Goal: Task Accomplishment & Management: Manage account settings

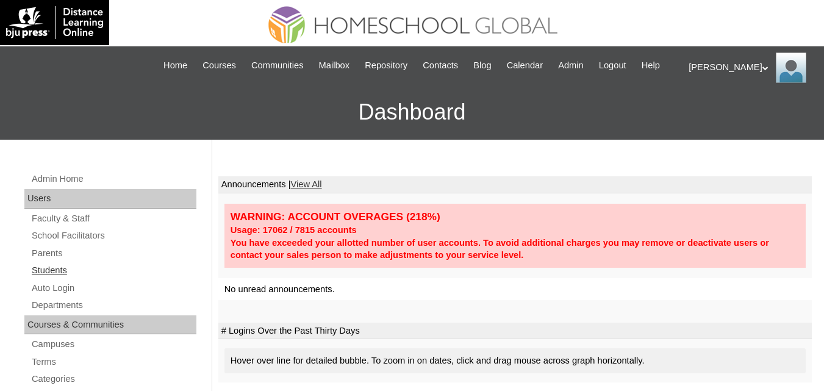
click at [53, 278] on link "Students" at bounding box center [114, 270] width 166 height 15
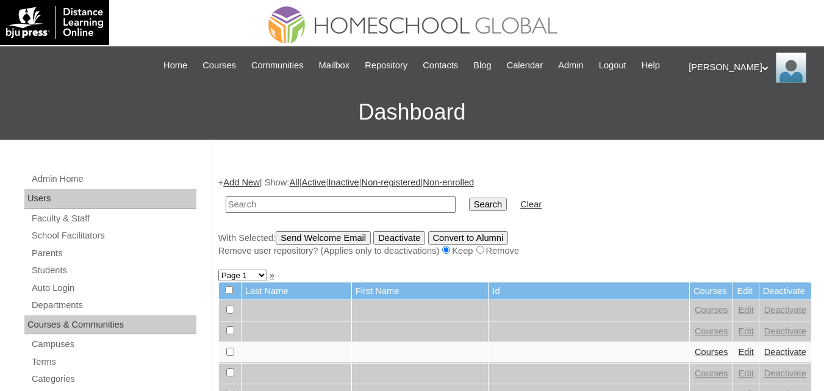
click at [271, 213] on input "text" at bounding box center [341, 204] width 230 height 16
type input "sampletesting(student2025)"
click at [469, 211] on input "Search" at bounding box center [488, 204] width 38 height 13
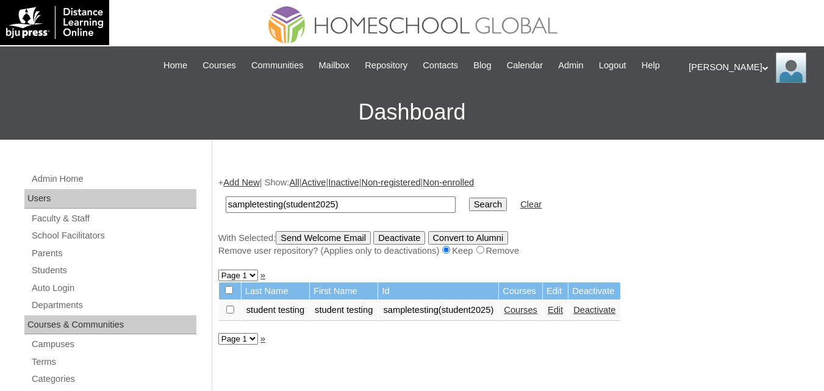
click at [538, 315] on link "Courses" at bounding box center [521, 310] width 34 height 10
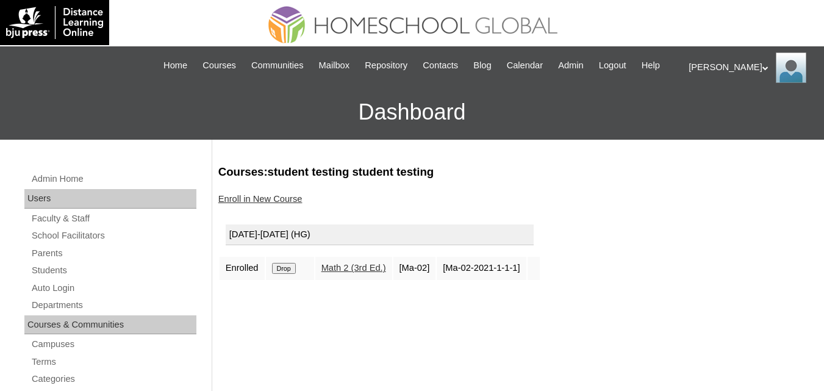
click at [243, 204] on link "Enroll in New Course" at bounding box center [260, 199] width 84 height 10
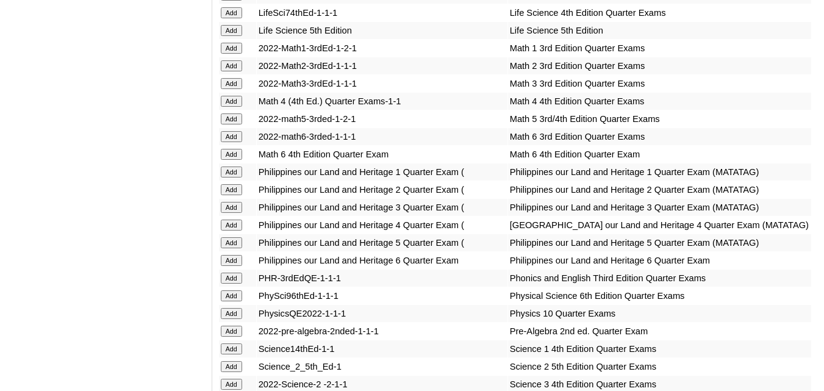
scroll to position [2380, 0]
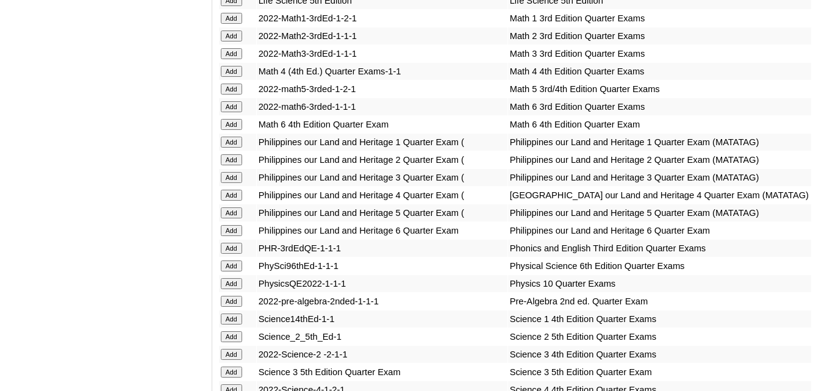
click at [235, 41] on input "Add" at bounding box center [231, 36] width 21 height 11
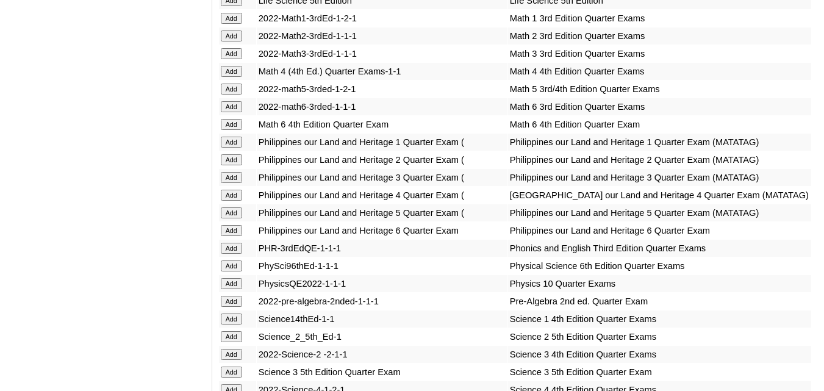
click at [235, 41] on input "Add" at bounding box center [231, 36] width 21 height 11
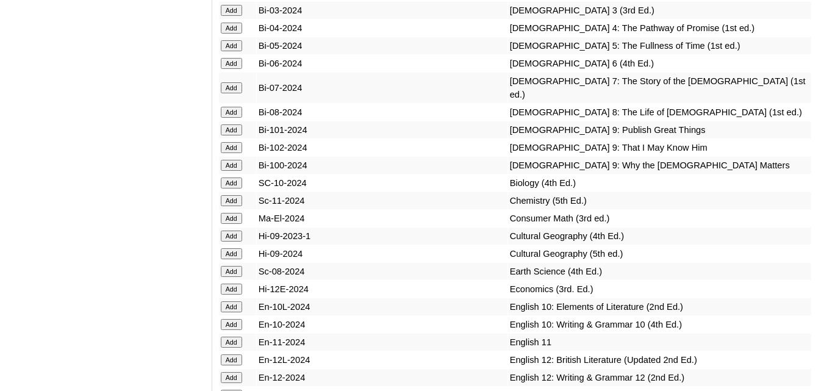
scroll to position [3844, 0]
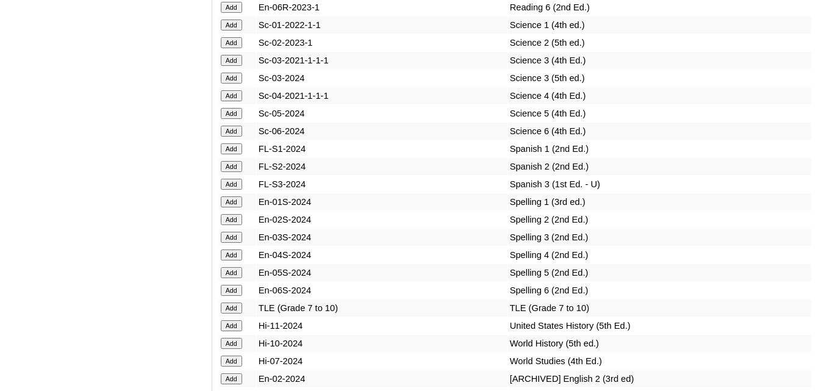
scroll to position [5248, 0]
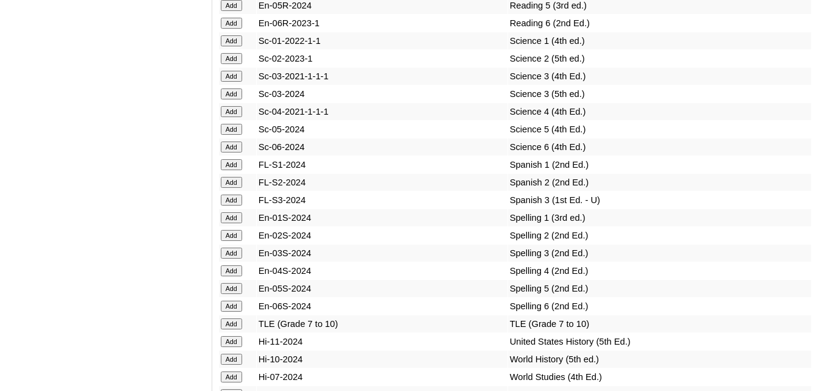
click at [232, 64] on input "Add" at bounding box center [231, 58] width 21 height 11
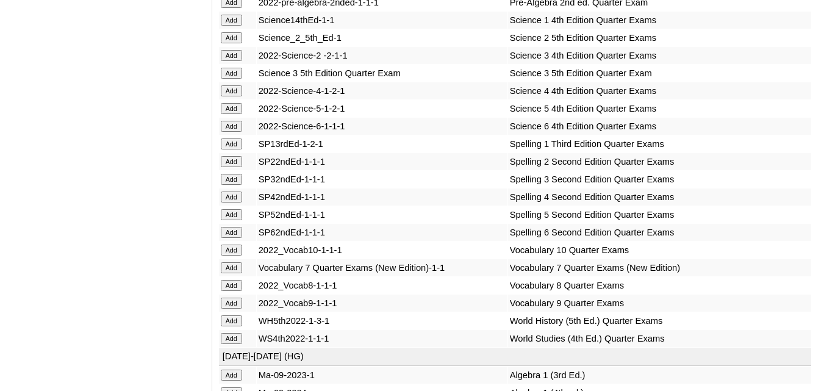
scroll to position [2685, 0]
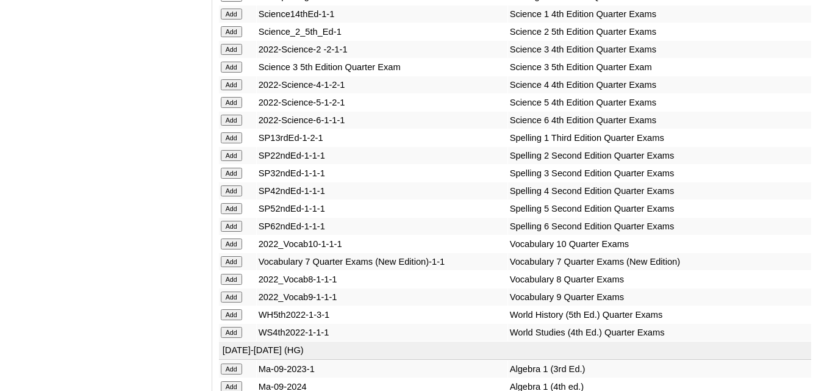
click at [220, 40] on td "Add" at bounding box center [237, 31] width 37 height 17
click at [226, 37] on input "Add" at bounding box center [231, 31] width 21 height 11
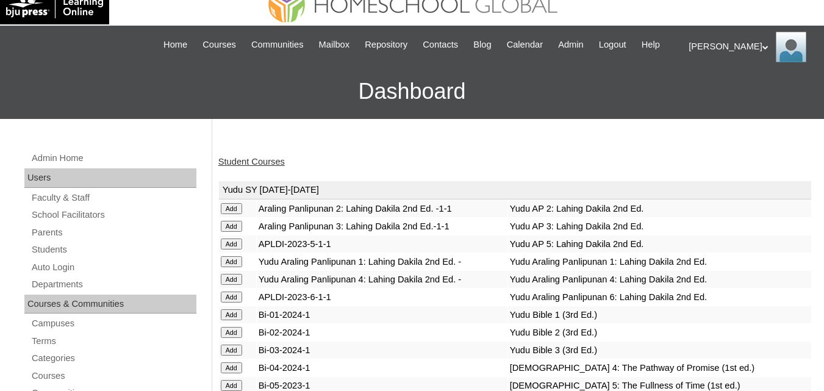
scroll to position [0, 0]
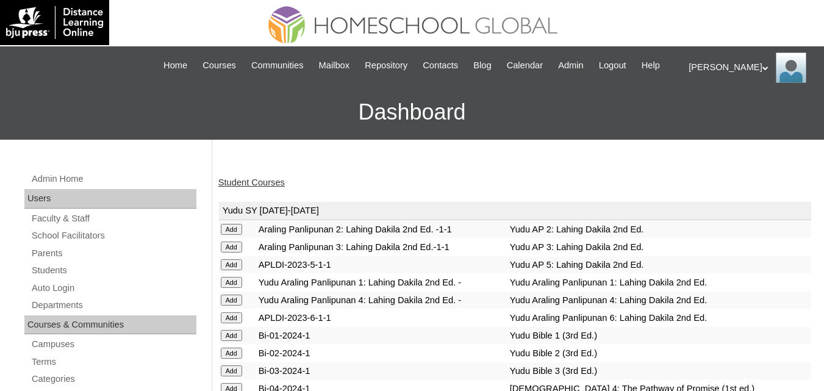
click at [265, 187] on link "Student Courses" at bounding box center [251, 183] width 67 height 10
